Goal: Find specific page/section: Find specific page/section

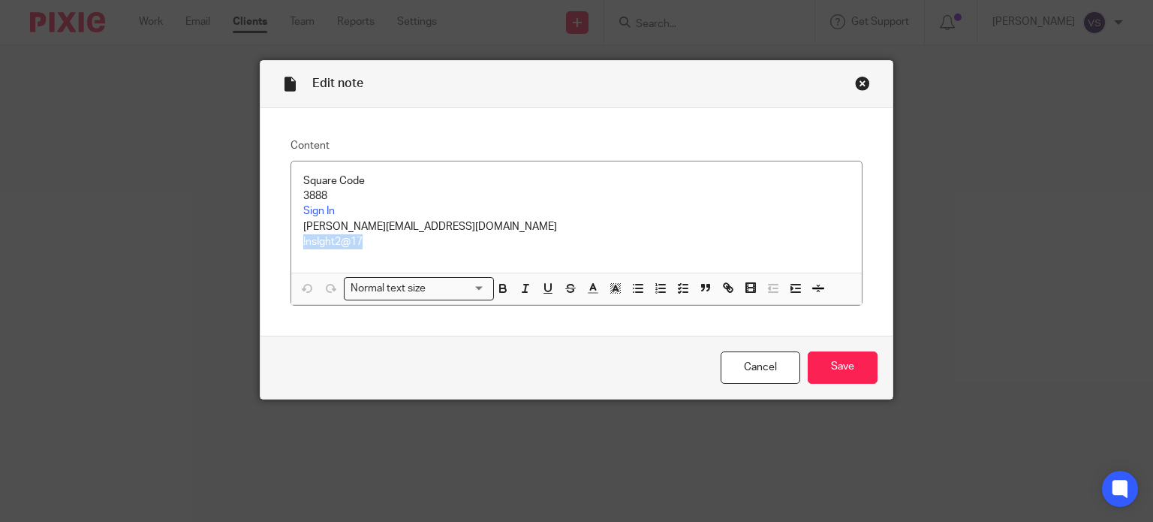
click at [855, 80] on div "Close this dialog window" at bounding box center [862, 83] width 15 height 15
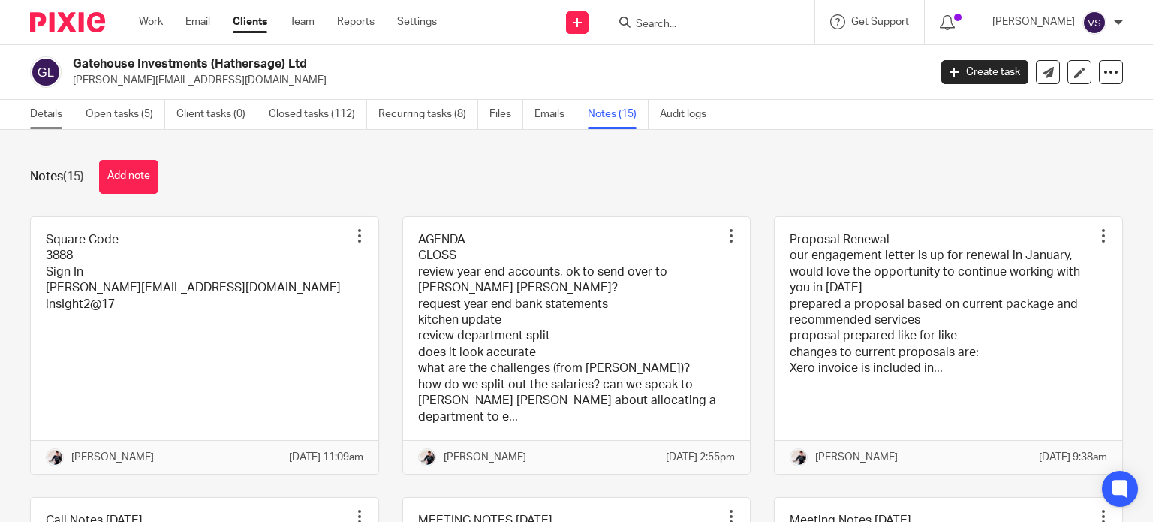
click at [47, 117] on link "Details" at bounding box center [52, 114] width 44 height 29
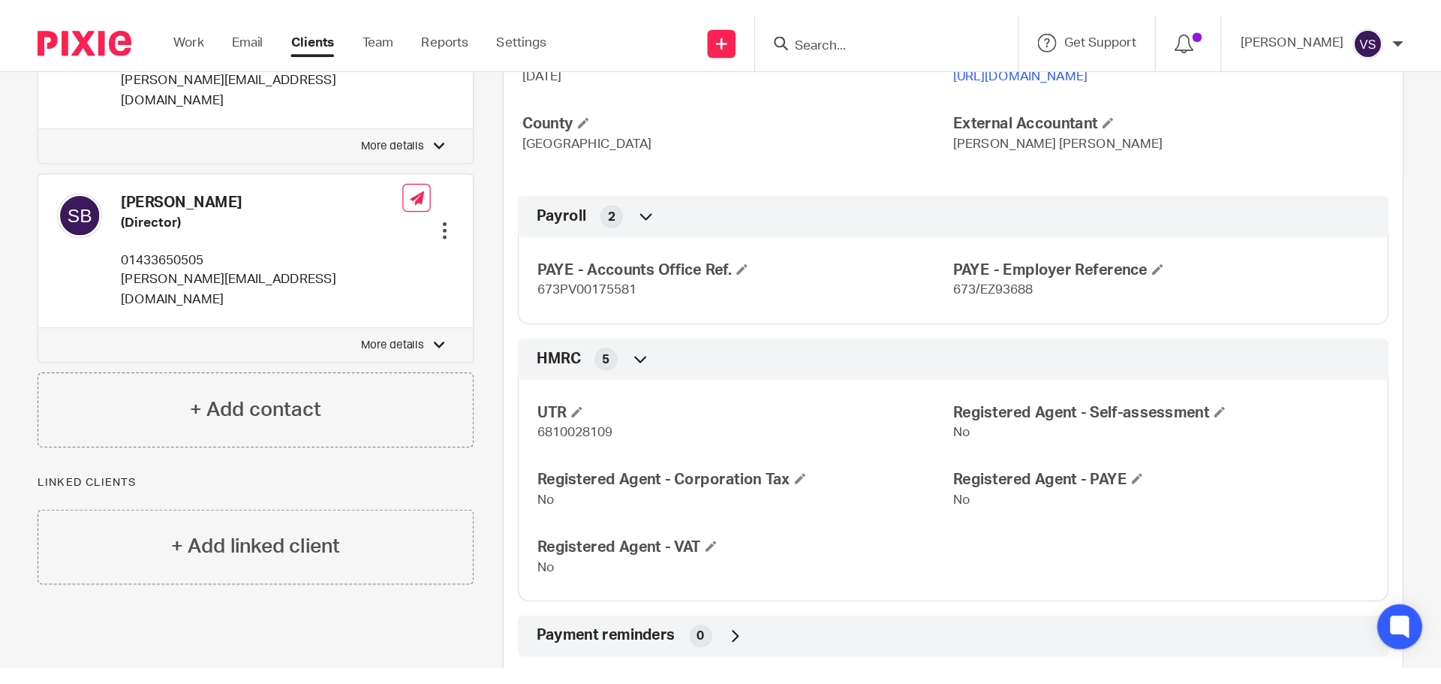
scroll to position [525, 0]
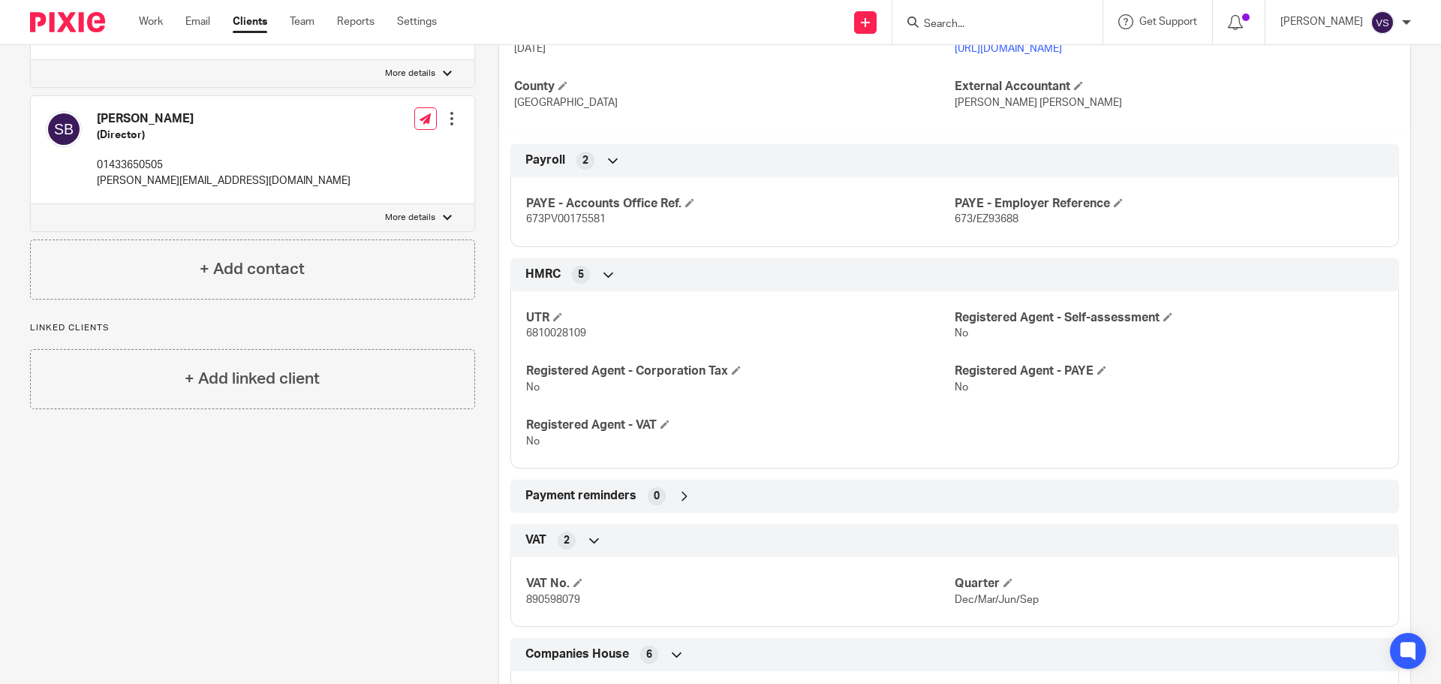
drag, startPoint x: 1229, startPoint y: 82, endPoint x: 1204, endPoint y: 143, distance: 66.6
click at [1152, 82] on h4 "External Accountant" at bounding box center [1174, 87] width 440 height 16
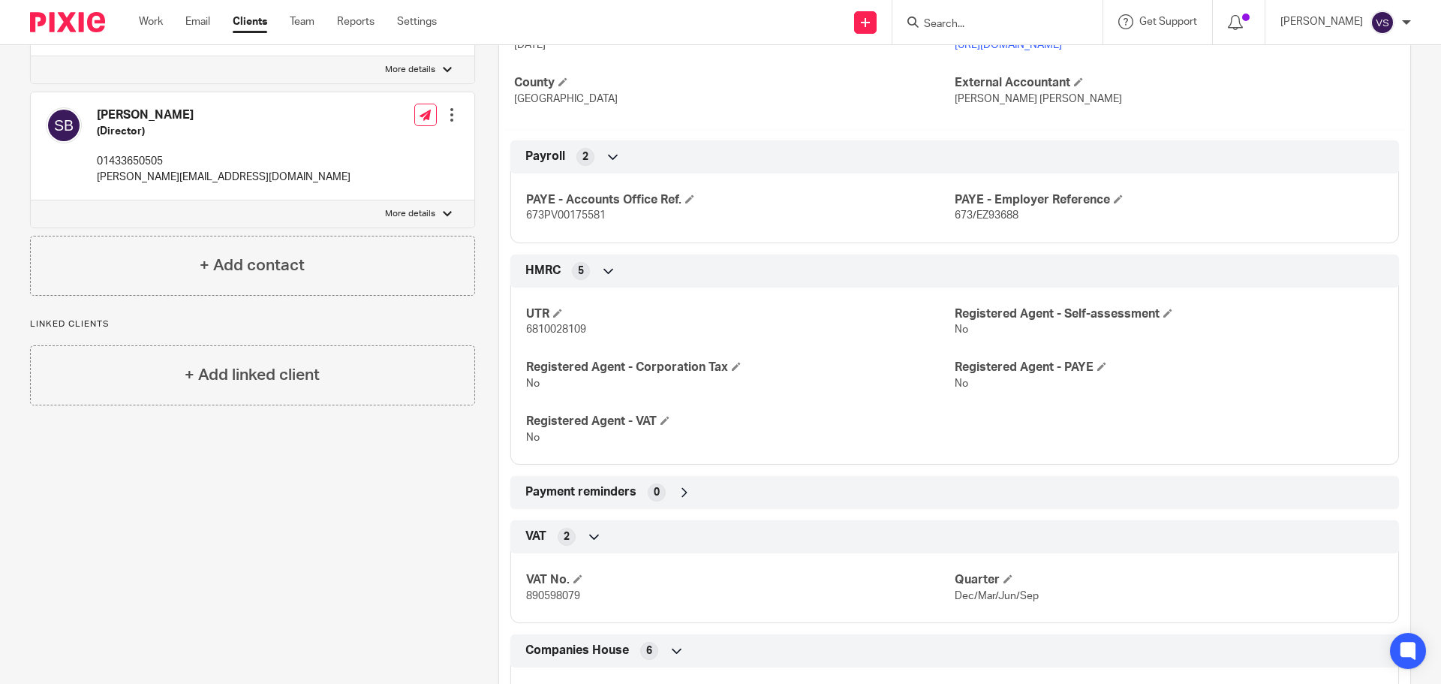
scroll to position [528, 0]
click at [675, 209] on h4 "PAYE - Accounts Office Ref." at bounding box center [740, 201] width 428 height 16
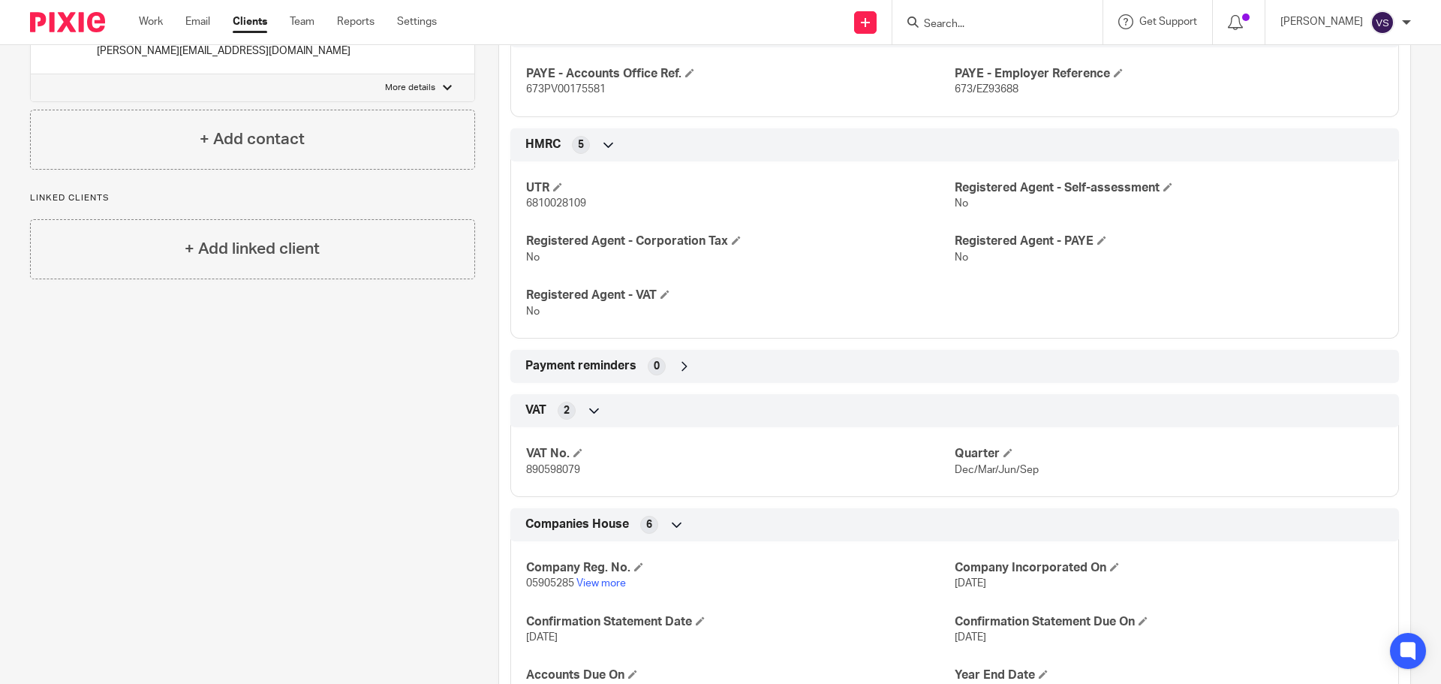
scroll to position [828, 0]
